Goal: Navigation & Orientation: Find specific page/section

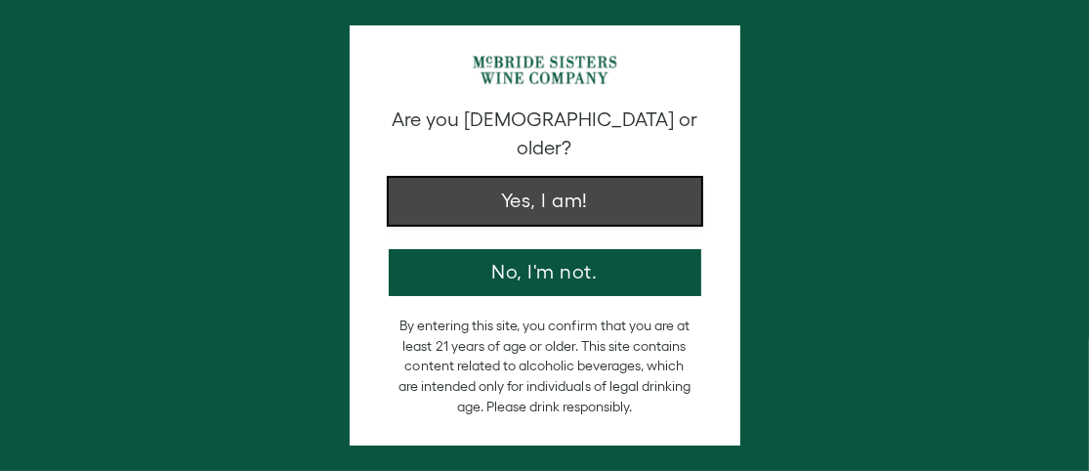
click at [623, 187] on button "Yes, I am!" at bounding box center [545, 201] width 312 height 47
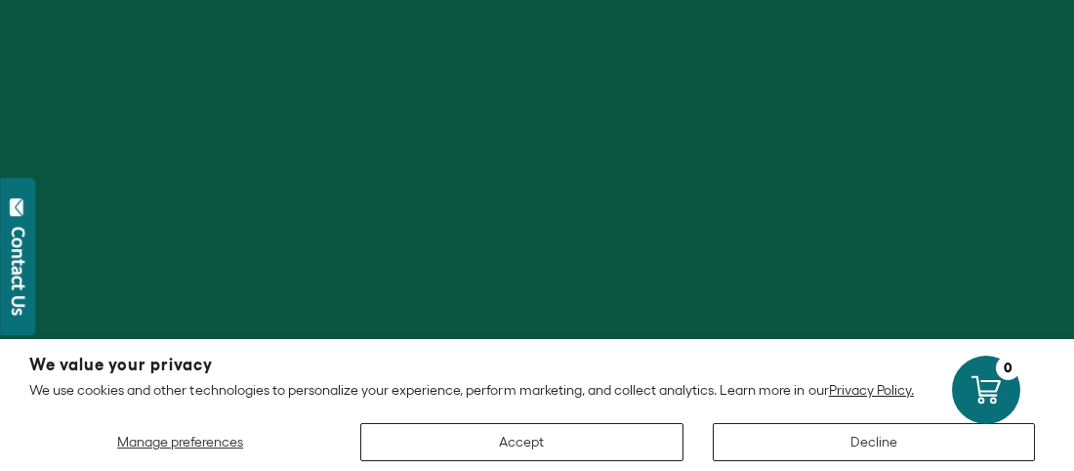
scroll to position [195, 0]
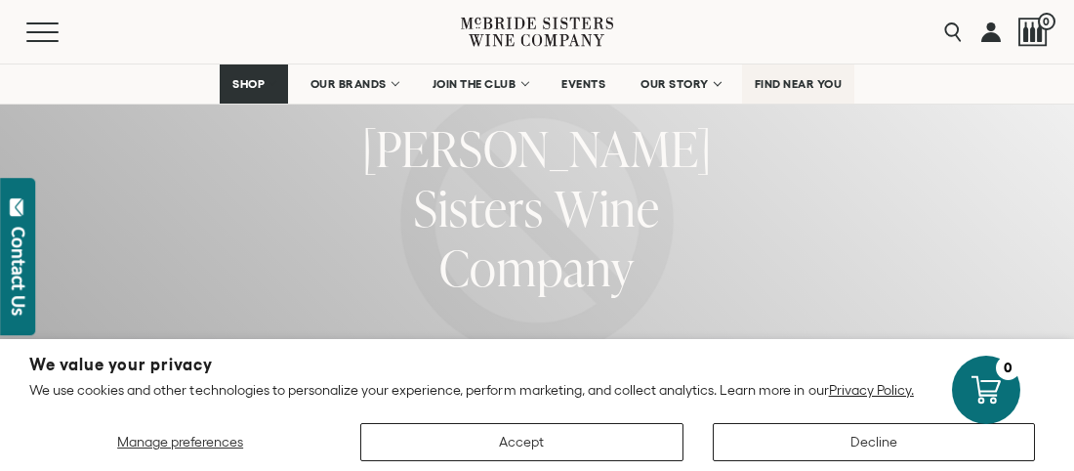
click at [783, 92] on link "FIND NEAR YOU" at bounding box center [798, 83] width 113 height 39
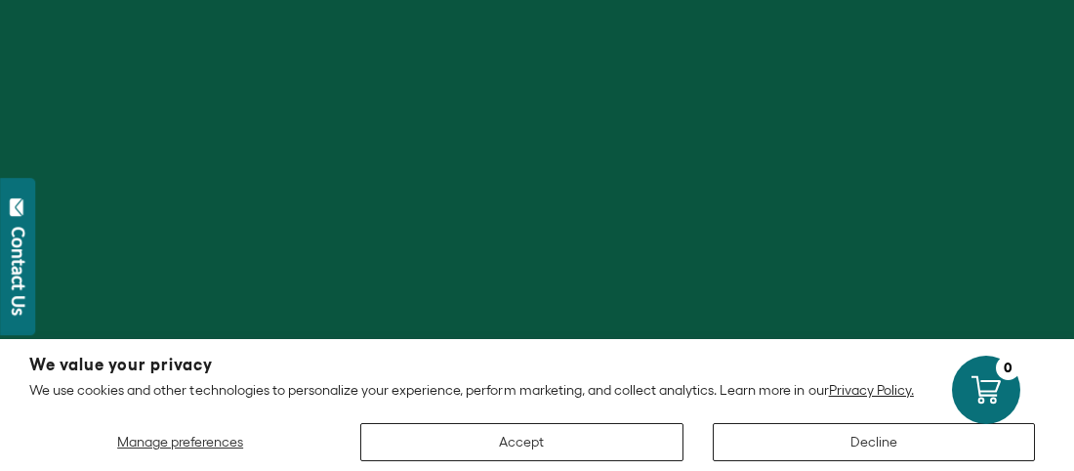
scroll to position [293, 0]
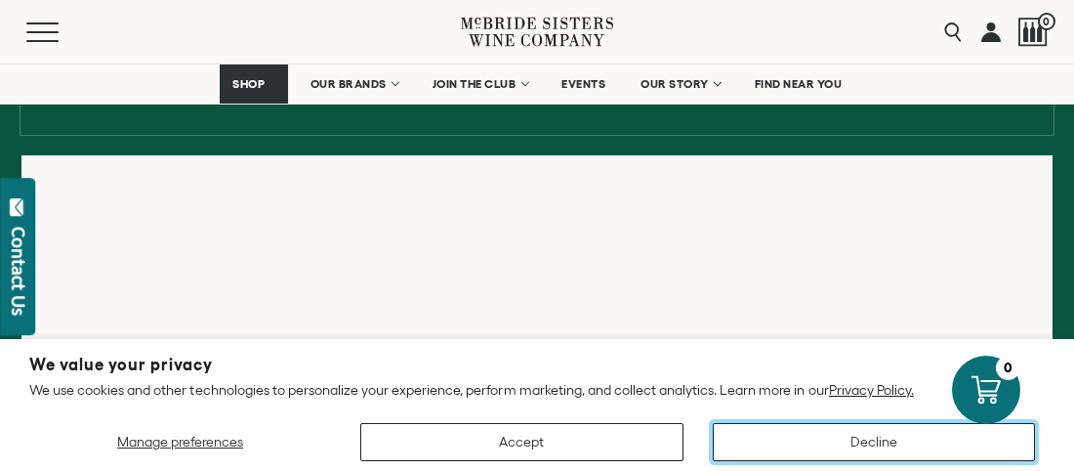
click at [772, 442] on button "Decline" at bounding box center [874, 442] width 322 height 38
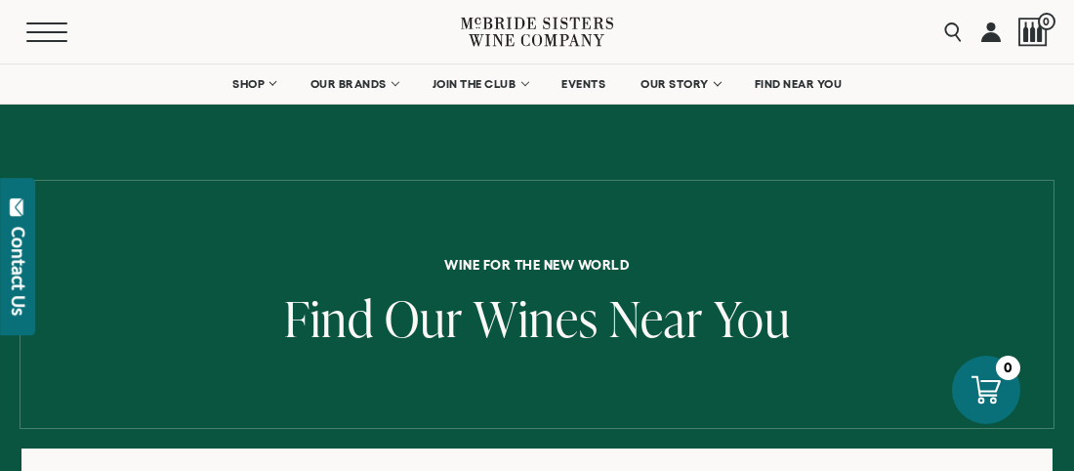
drag, startPoint x: 33, startPoint y: 32, endPoint x: 44, endPoint y: 42, distance: 14.5
click at [34, 33] on button "Menu" at bounding box center [61, 32] width 70 height 20
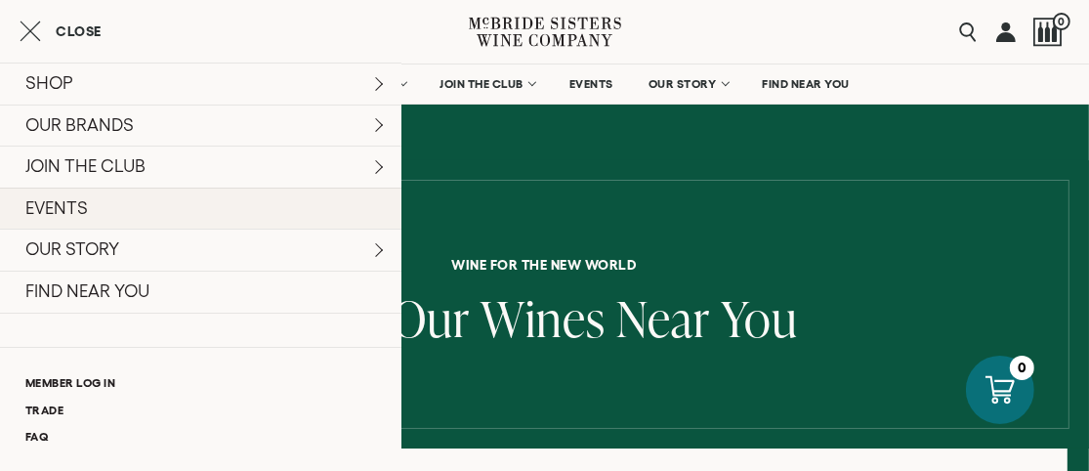
click at [76, 196] on link "EVENTS" at bounding box center [200, 208] width 401 height 42
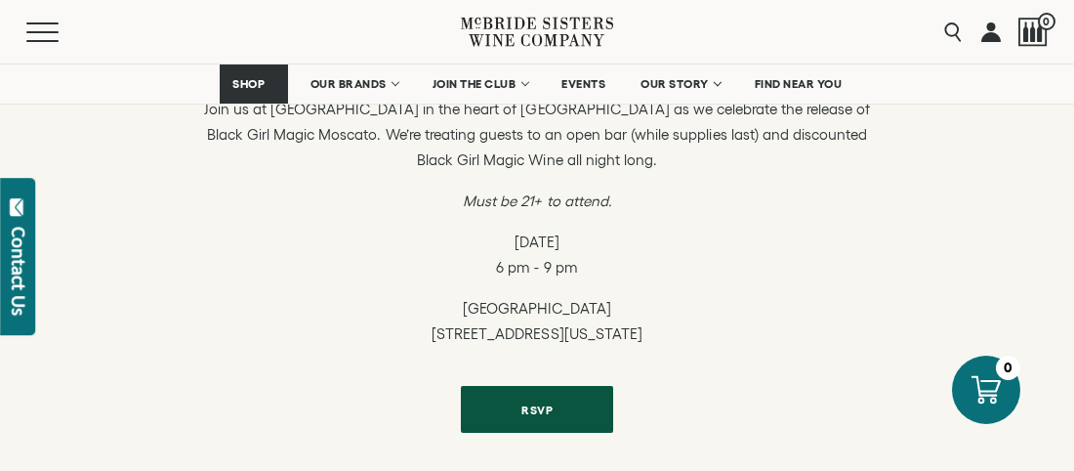
scroll to position [683, 0]
